Goal: Transaction & Acquisition: Book appointment/travel/reservation

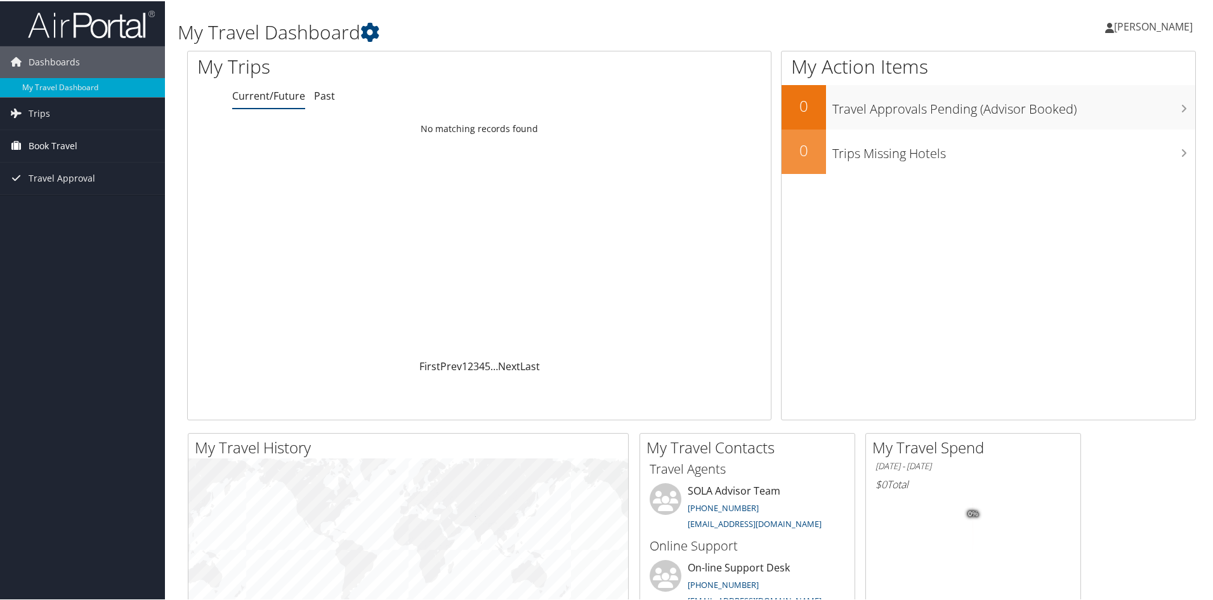
click at [82, 151] on link "Book Travel" at bounding box center [82, 145] width 165 height 32
click at [74, 187] on link "Book/Manage Online Trips" at bounding box center [82, 189] width 165 height 19
